Goal: Information Seeking & Learning: Learn about a topic

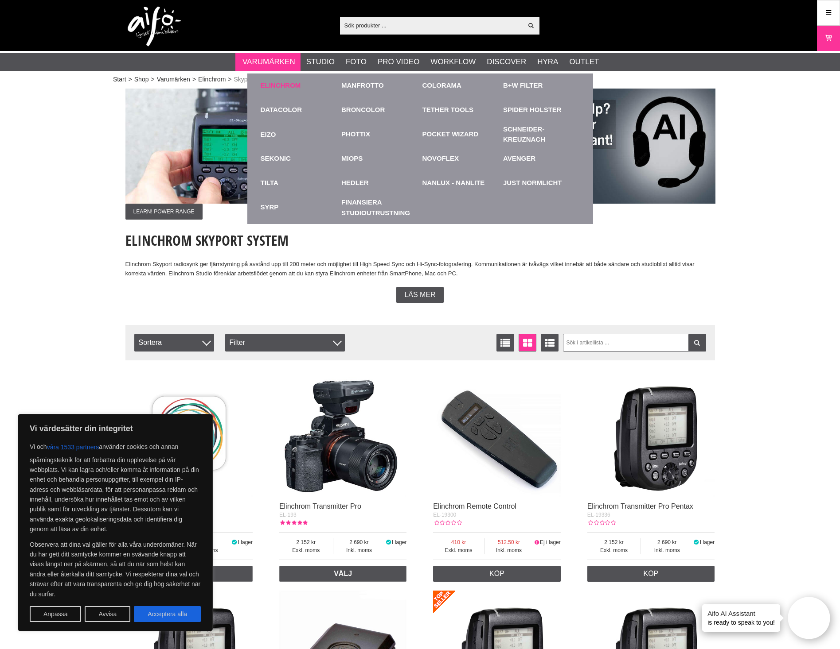
click at [286, 80] on div "Elinchrom" at bounding box center [298, 86] width 77 height 24
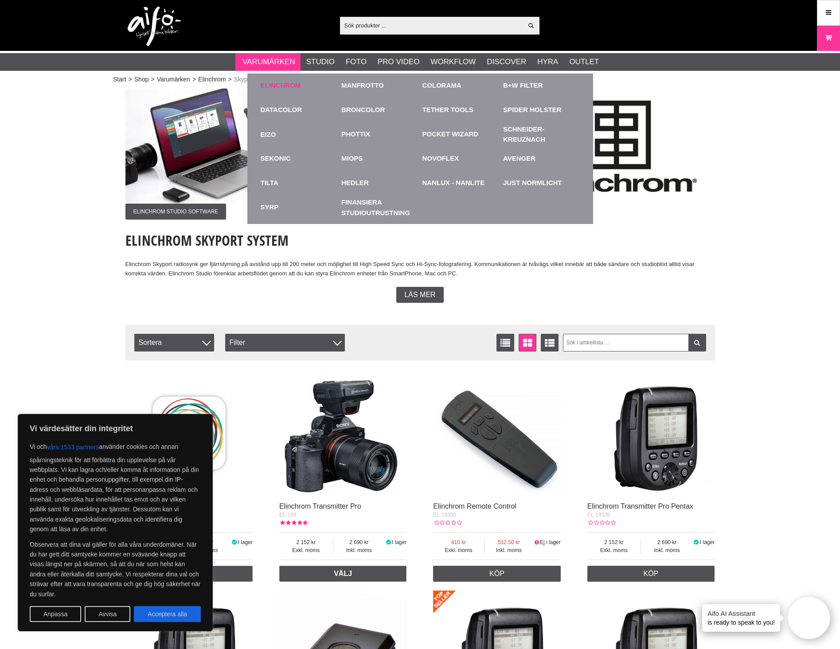
click at [287, 87] on link "Elinchrom" at bounding box center [280, 86] width 40 height 10
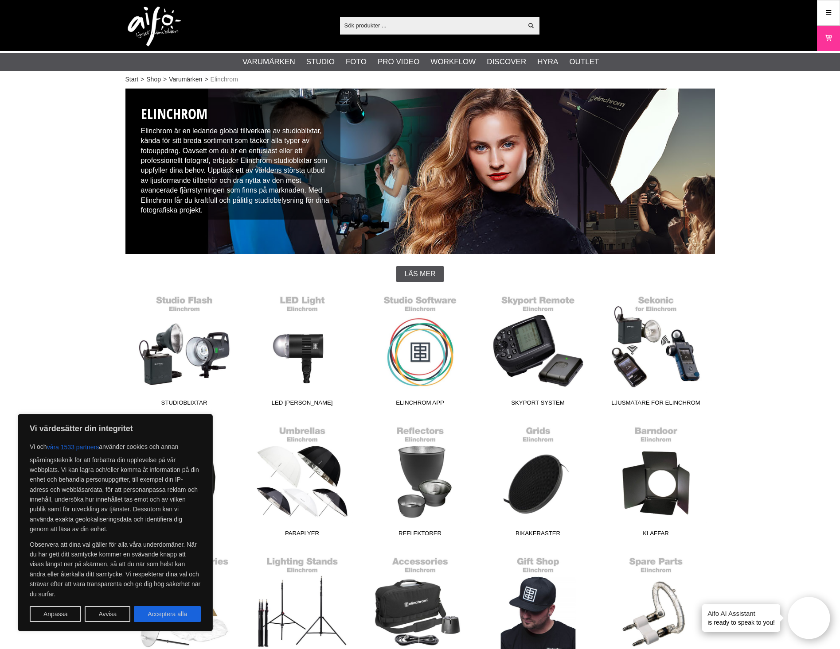
click at [105, 617] on button "Avvisa" at bounding box center [108, 615] width 46 height 16
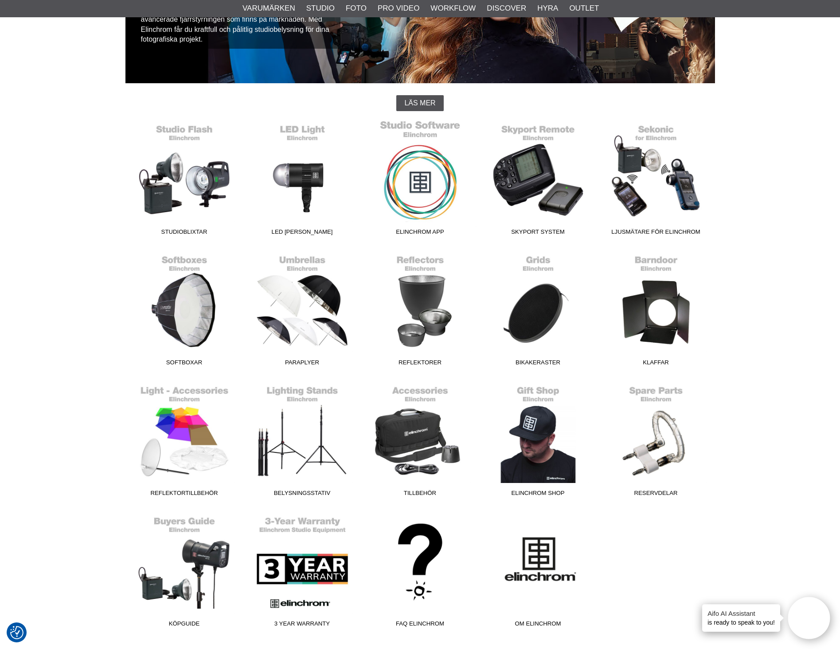
scroll to position [177, 0]
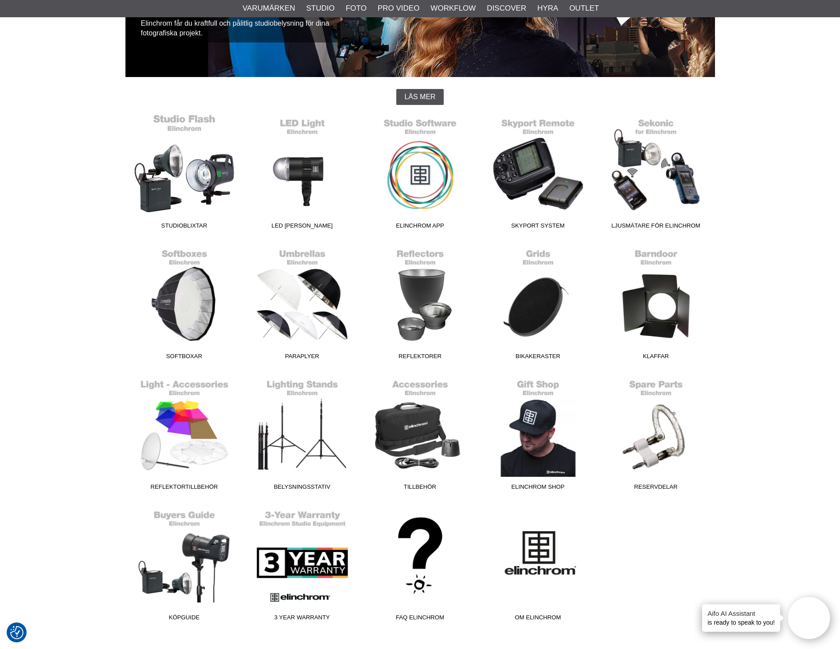
click at [200, 175] on link "Studioblixtar" at bounding box center [184, 174] width 118 height 120
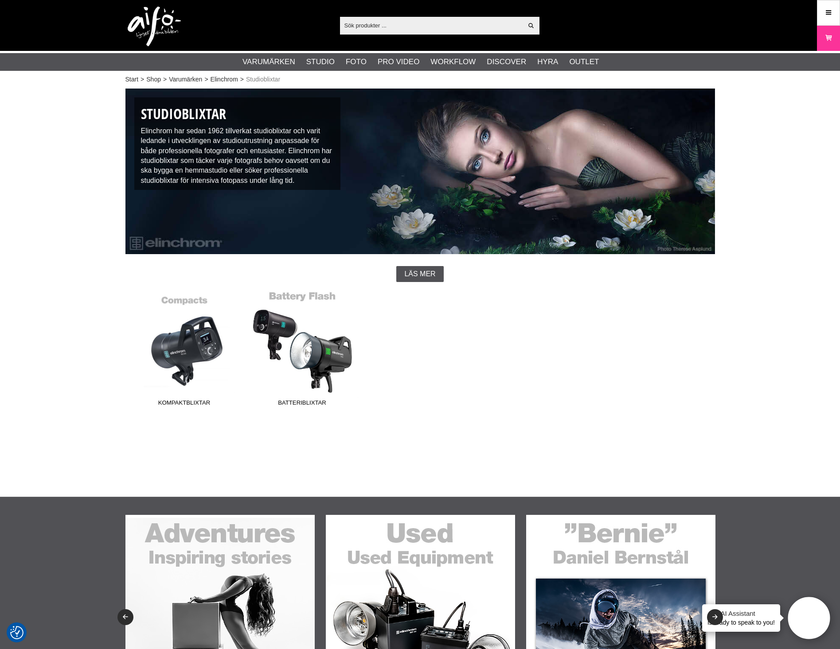
click at [295, 338] on link "Batteriblixtar" at bounding box center [302, 351] width 118 height 120
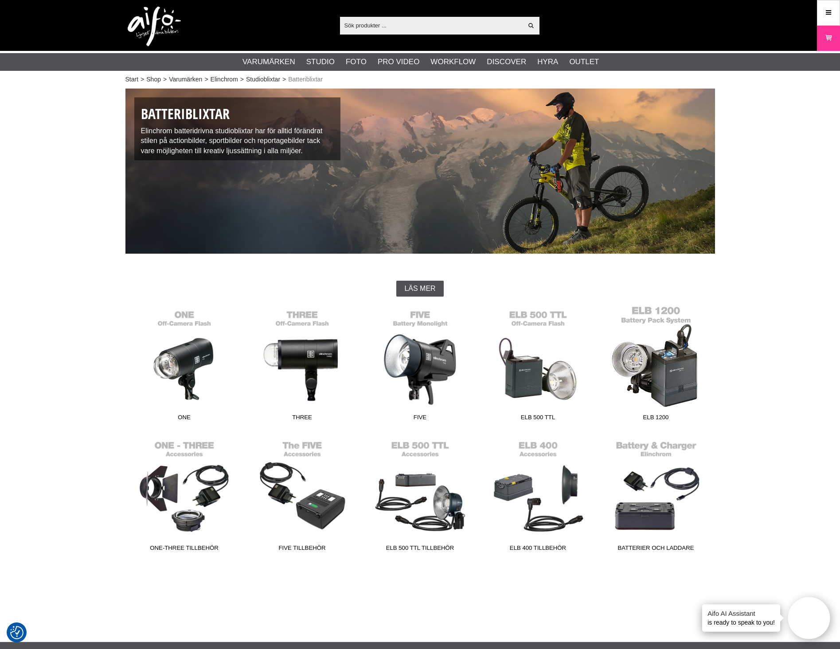
click at [649, 373] on link "ELB 1200" at bounding box center [656, 366] width 118 height 120
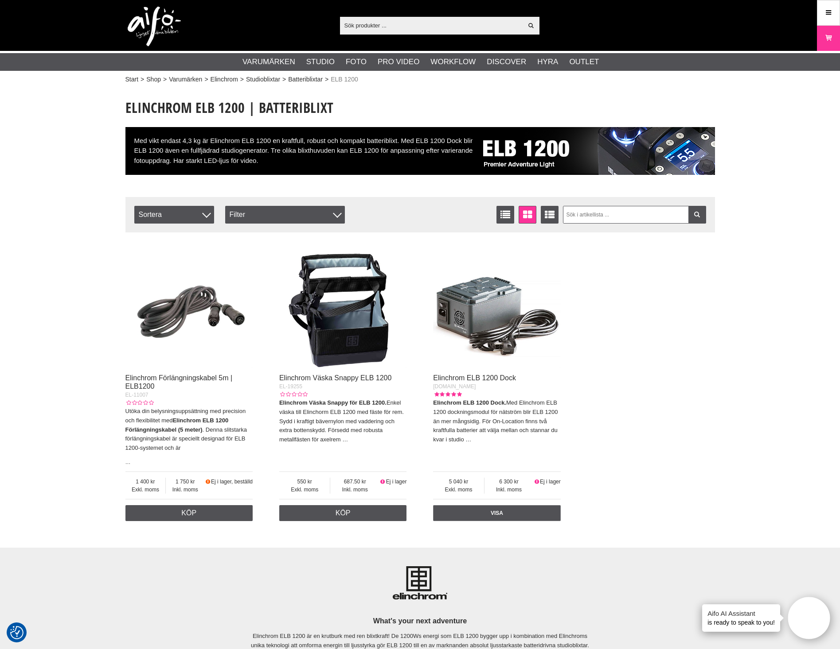
click at [362, 27] on input "text" at bounding box center [431, 25] width 183 height 13
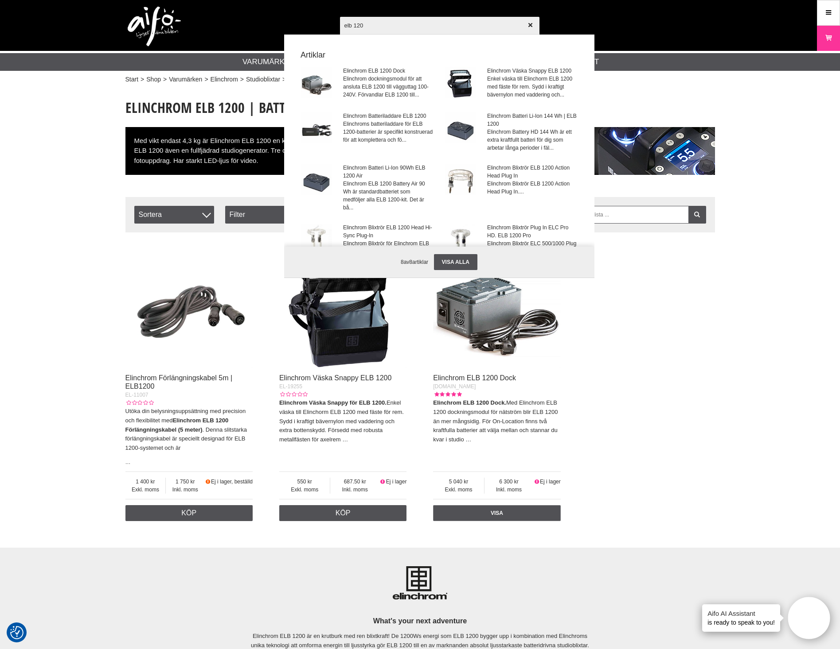
type input "elb 1200"
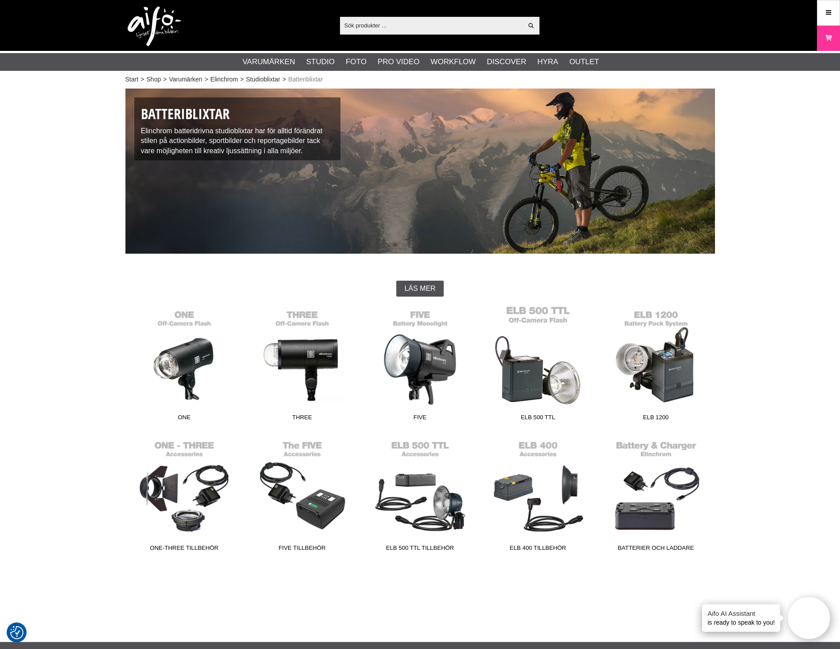
click at [527, 369] on link "ELB 500 TTL" at bounding box center [538, 366] width 118 height 120
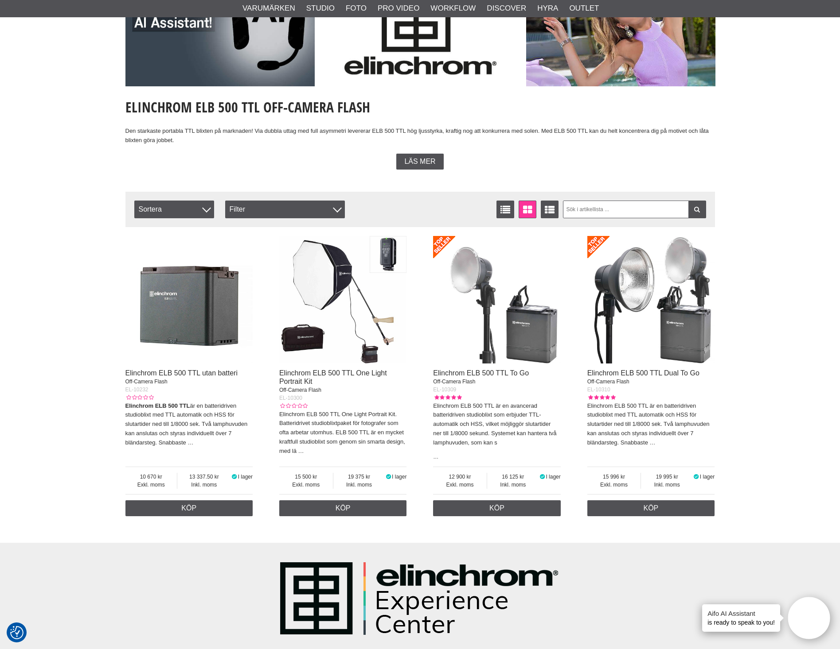
scroll to position [133, 0]
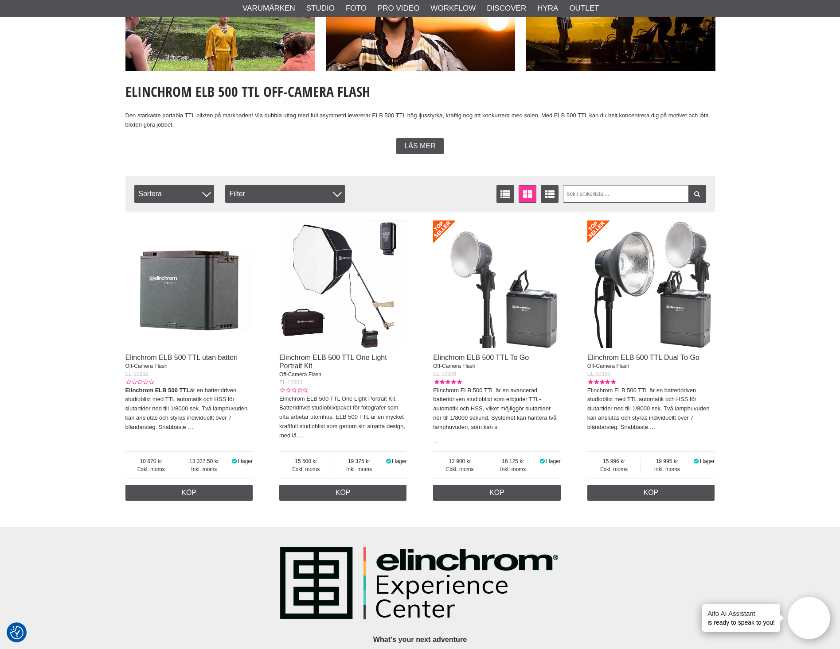
click at [678, 332] on img at bounding box center [651, 285] width 128 height 128
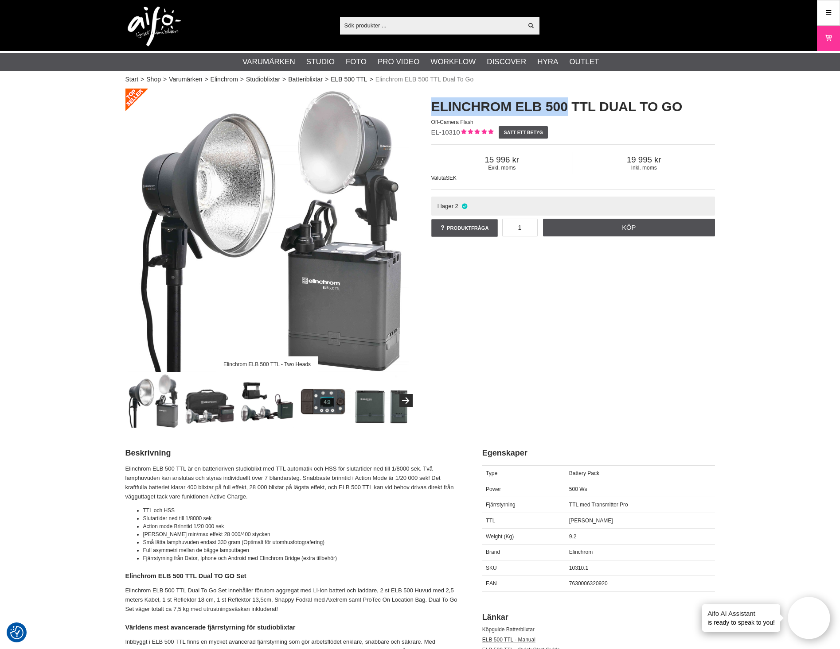
drag, startPoint x: 559, startPoint y: 106, endPoint x: 432, endPoint y: 111, distance: 127.2
click at [432, 111] on h1 "Elinchrom ELB 500 TTL Dual To Go" at bounding box center [573, 106] width 284 height 19
copy h1 "Elinchrom ELB 500"
